Goal: Find specific page/section: Find specific page/section

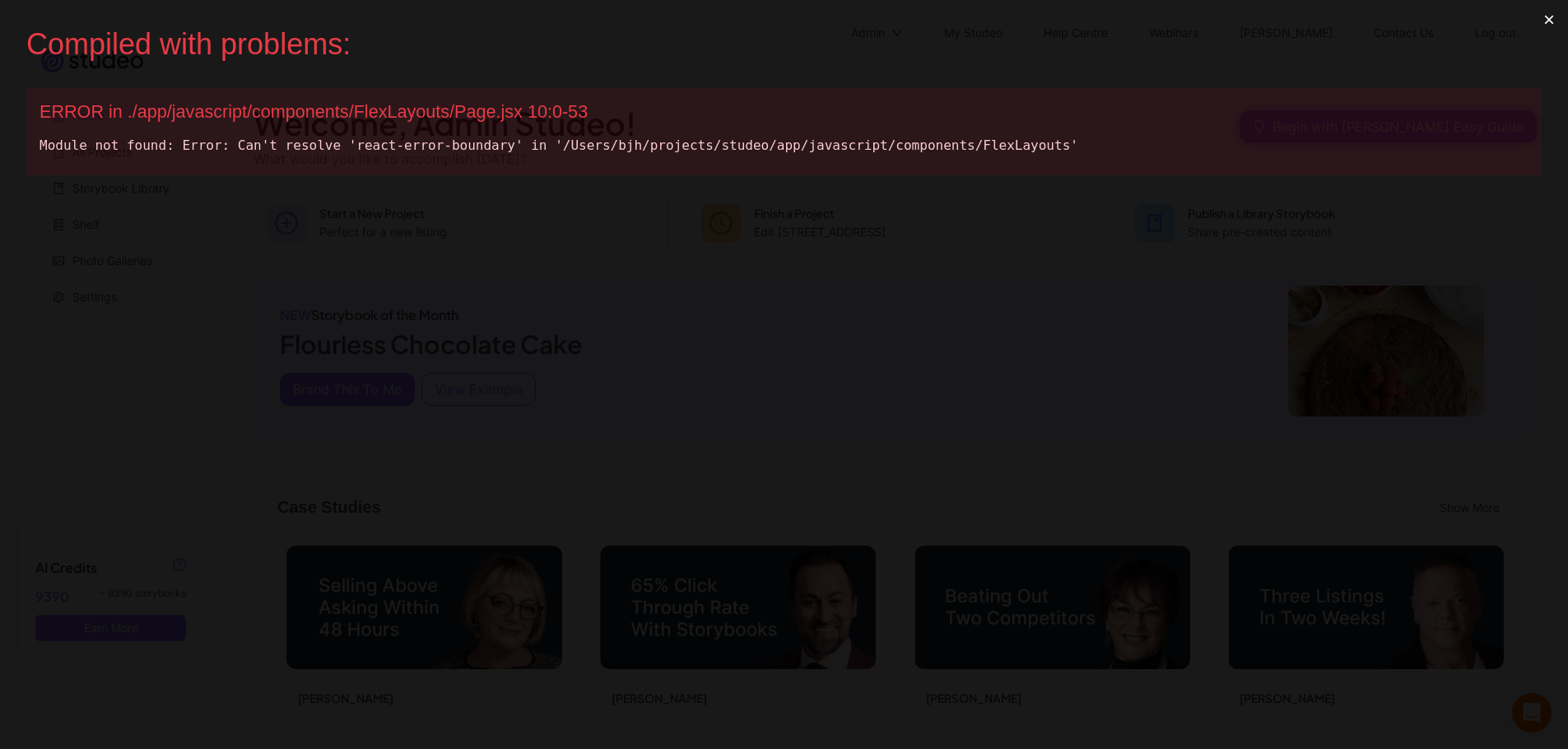
click at [1562, 20] on button "×" at bounding box center [1548, 20] width 38 height 40
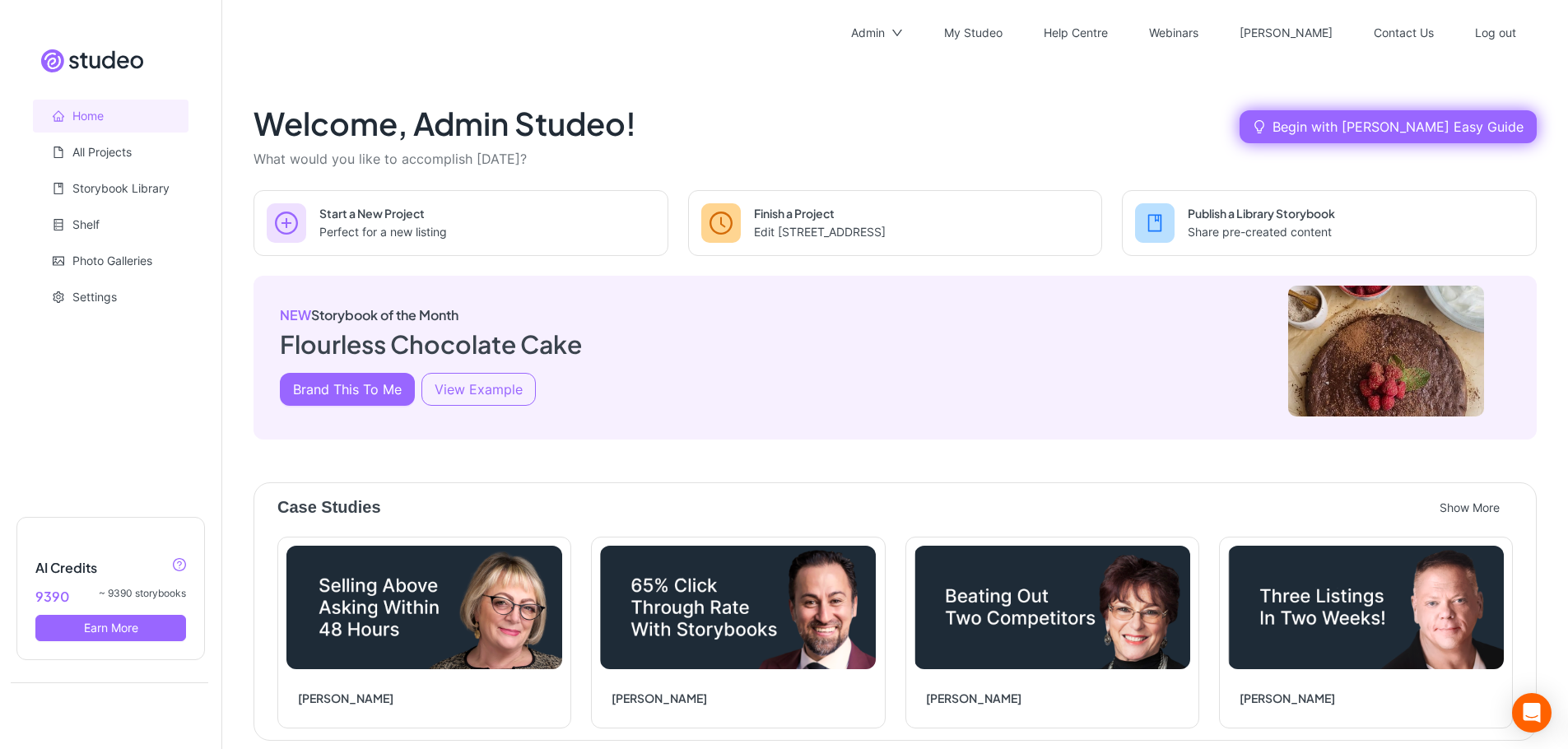
click at [885, 315] on div "NEW Storybook of the Month Flourless Chocolate Cake Brand This To Me View Examp…" at bounding box center [895, 357] width 1283 height 164
click at [884, 20] on div "Admin" at bounding box center [868, 33] width 34 height 53
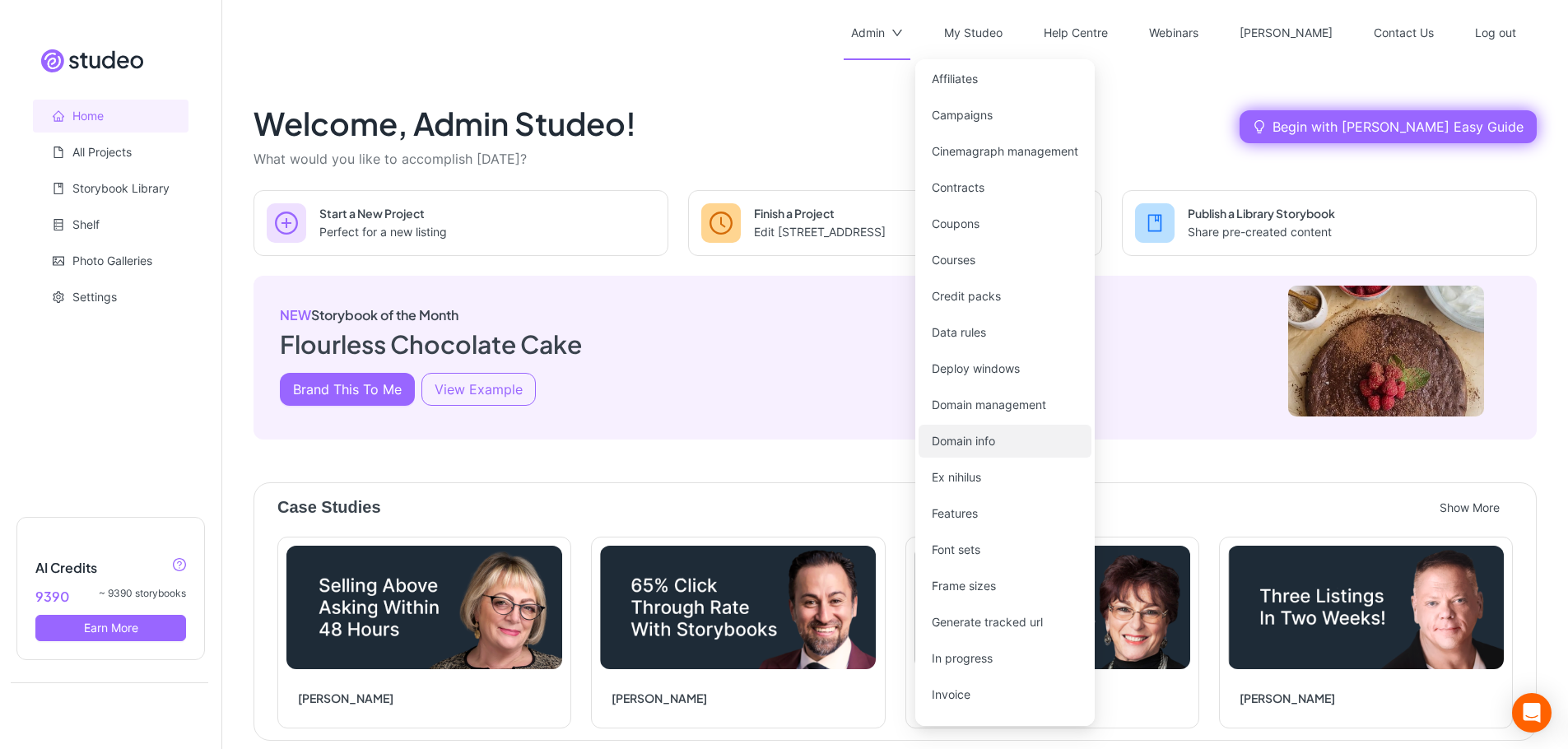
scroll to position [332, 0]
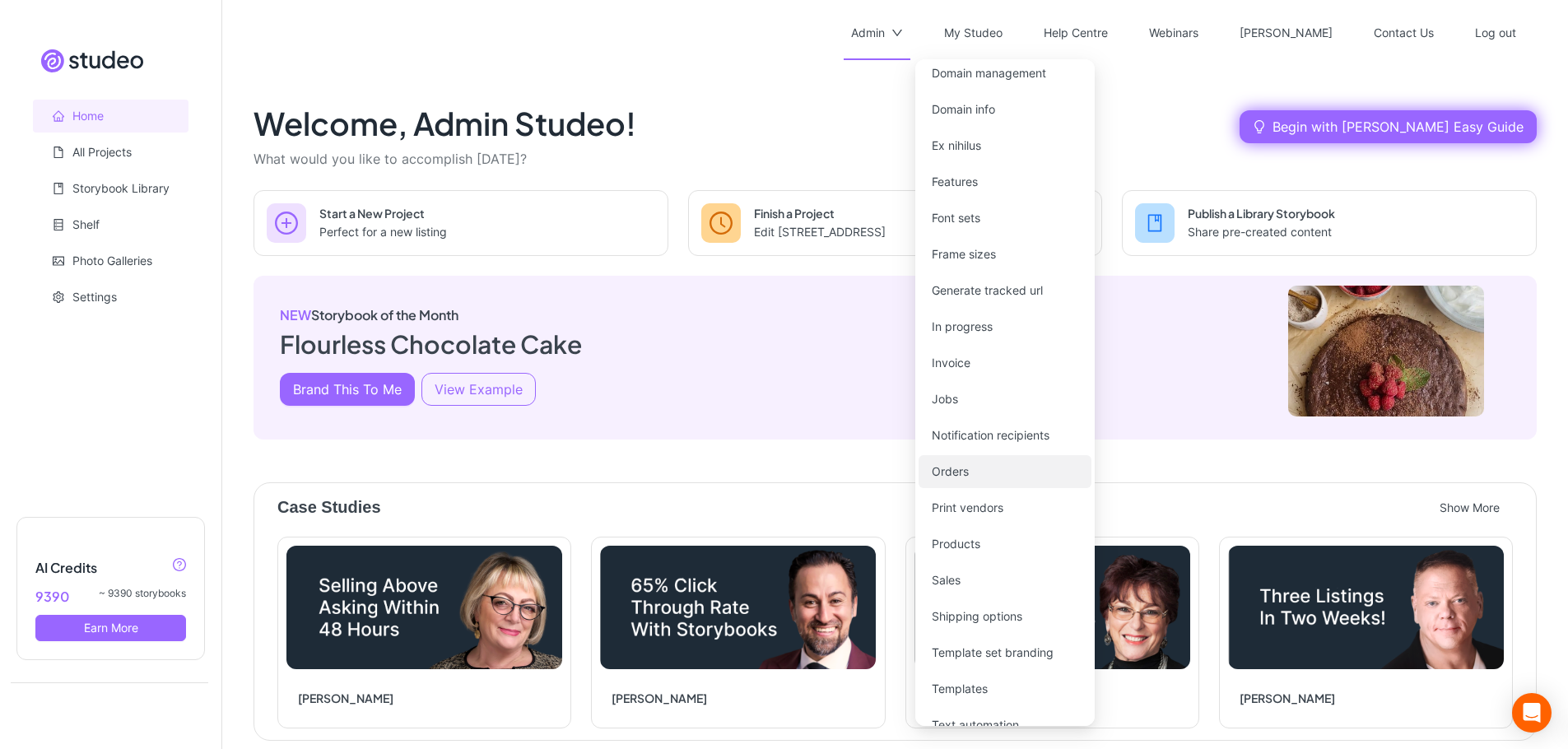
click at [963, 464] on link "Orders" at bounding box center [950, 471] width 37 height 14
